Goal: Information Seeking & Learning: Compare options

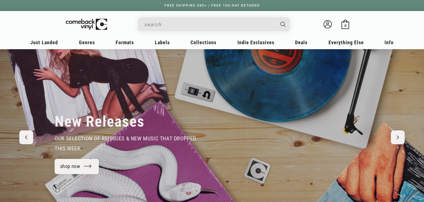
click at [180, 25] on input "When autocomplete results are available use up and down arrows to review and en…" at bounding box center [209, 24] width 131 height 11
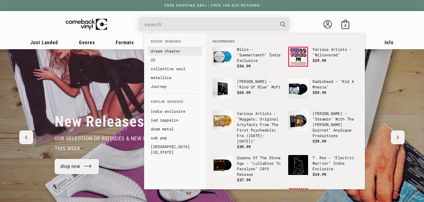
click at [175, 52] on link "dream theater" at bounding box center [175, 51] width 49 height 6
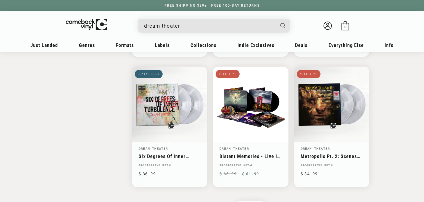
scroll to position [875, 0]
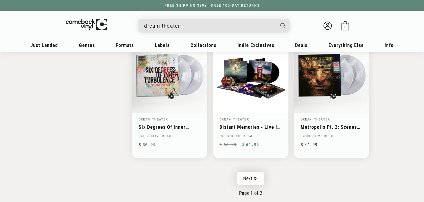
click at [257, 174] on link "Next" at bounding box center [250, 178] width 27 height 13
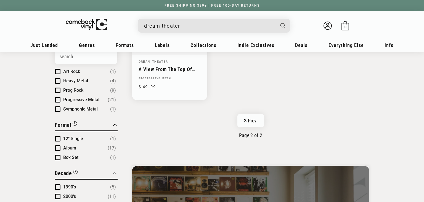
scroll to position [146, 0]
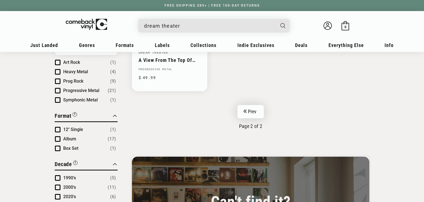
click at [259, 105] on link "Prev" at bounding box center [250, 111] width 27 height 13
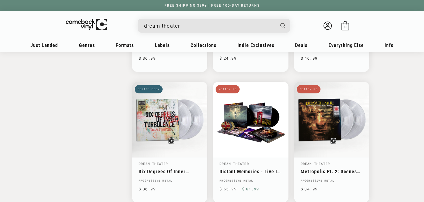
scroll to position [846, 0]
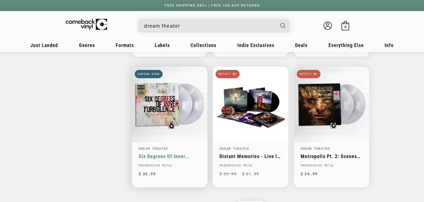
click at [167, 153] on link "Six Degrees Of Inner Turbulence" at bounding box center [170, 156] width 62 height 6
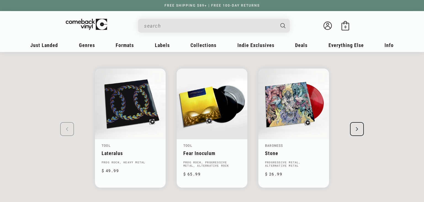
scroll to position [583, 0]
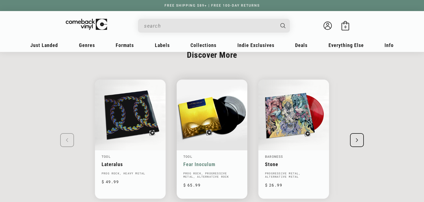
click at [217, 161] on link "Fear Inoculum" at bounding box center [211, 164] width 57 height 6
